Goal: Task Accomplishment & Management: Manage account settings

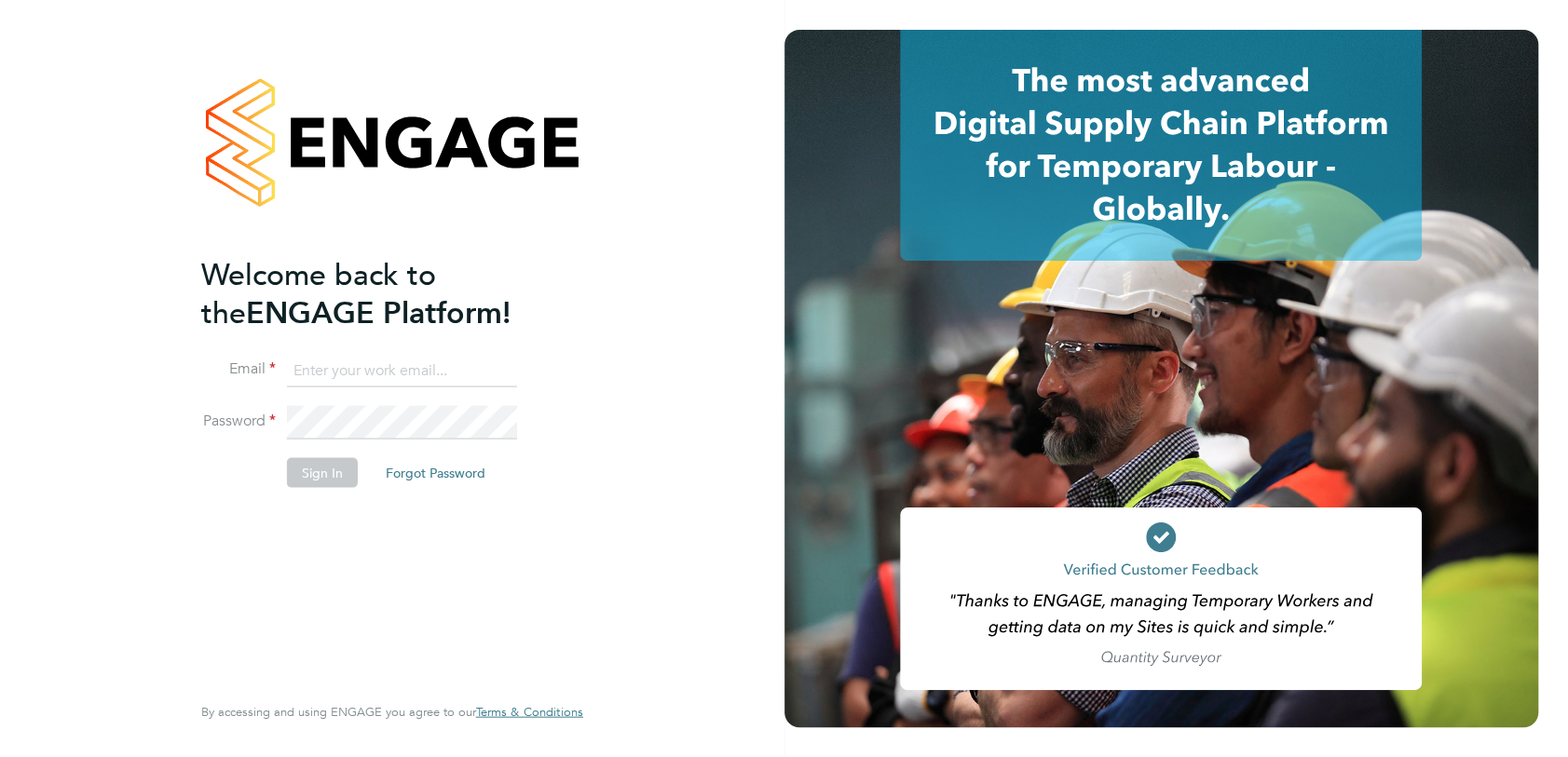
type input "michaelh@net-temps.co.uk"
click at [323, 461] on button "Sign In" at bounding box center [323, 472] width 71 height 30
click at [323, 463] on div "Sorry, we are having problems connecting to our services." at bounding box center [392, 378] width 784 height 757
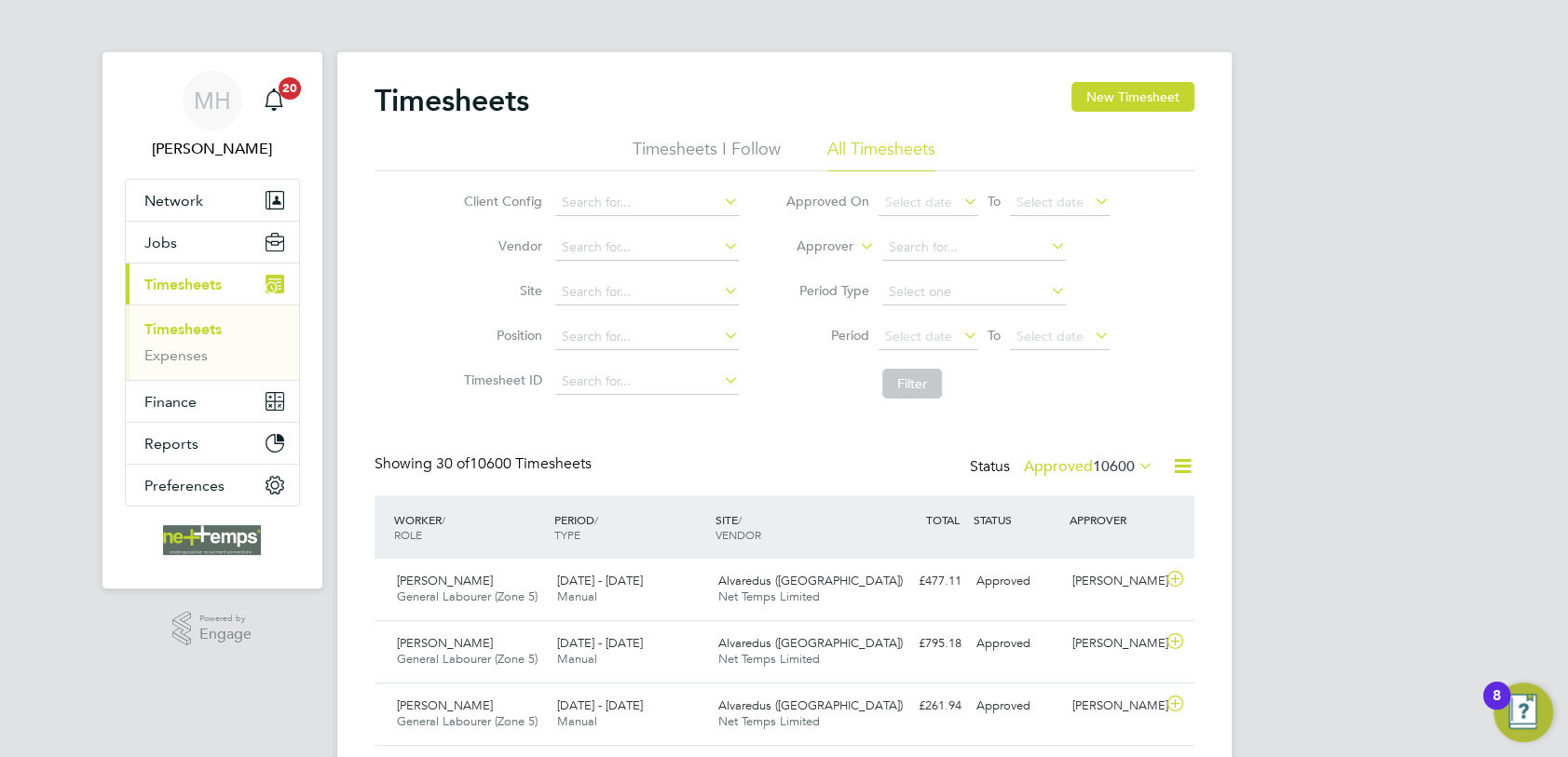
click at [1134, 462] on icon at bounding box center [1134, 465] width 0 height 26
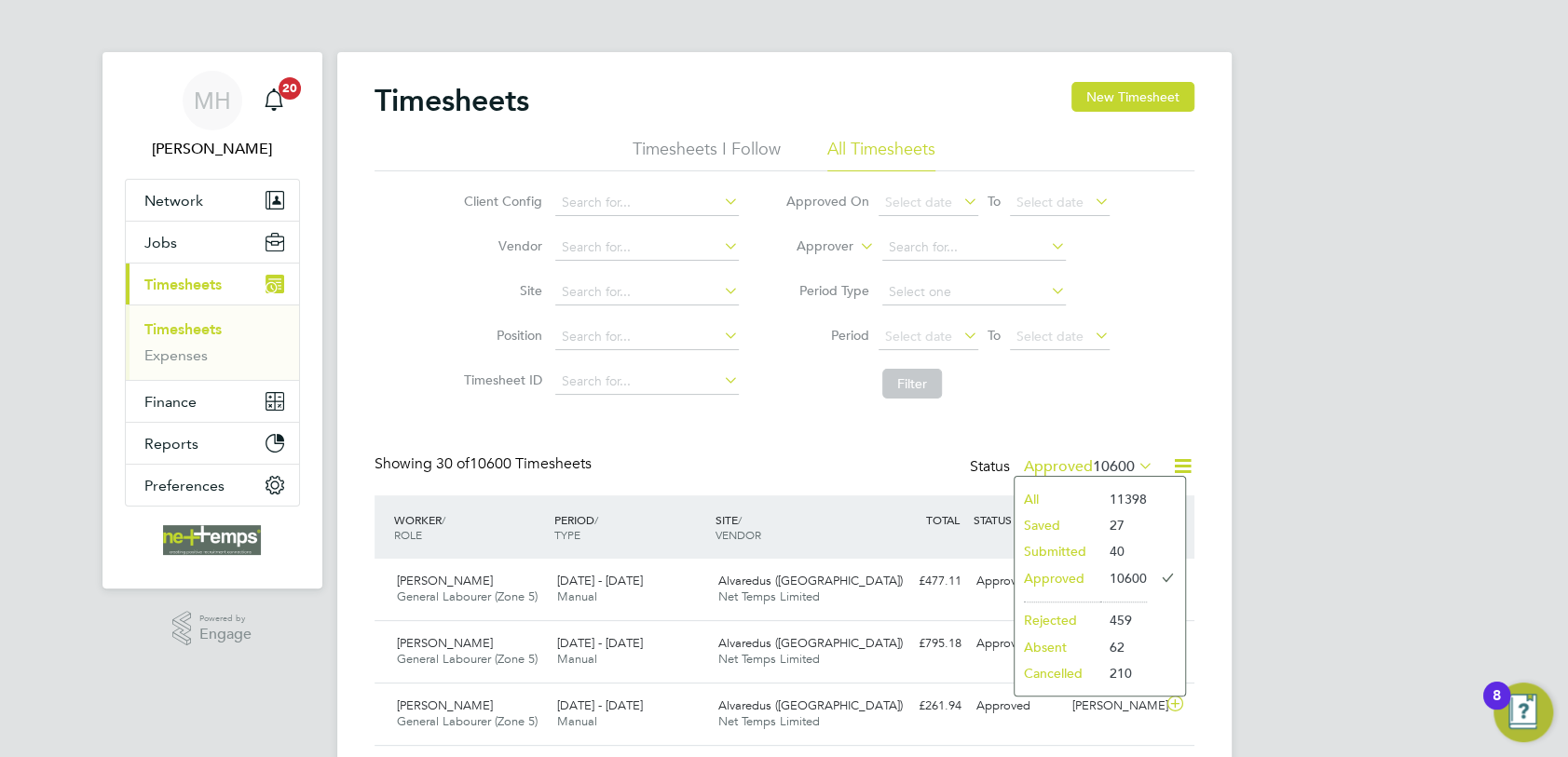
click at [1065, 557] on li "Submitted" at bounding box center [1057, 551] width 86 height 26
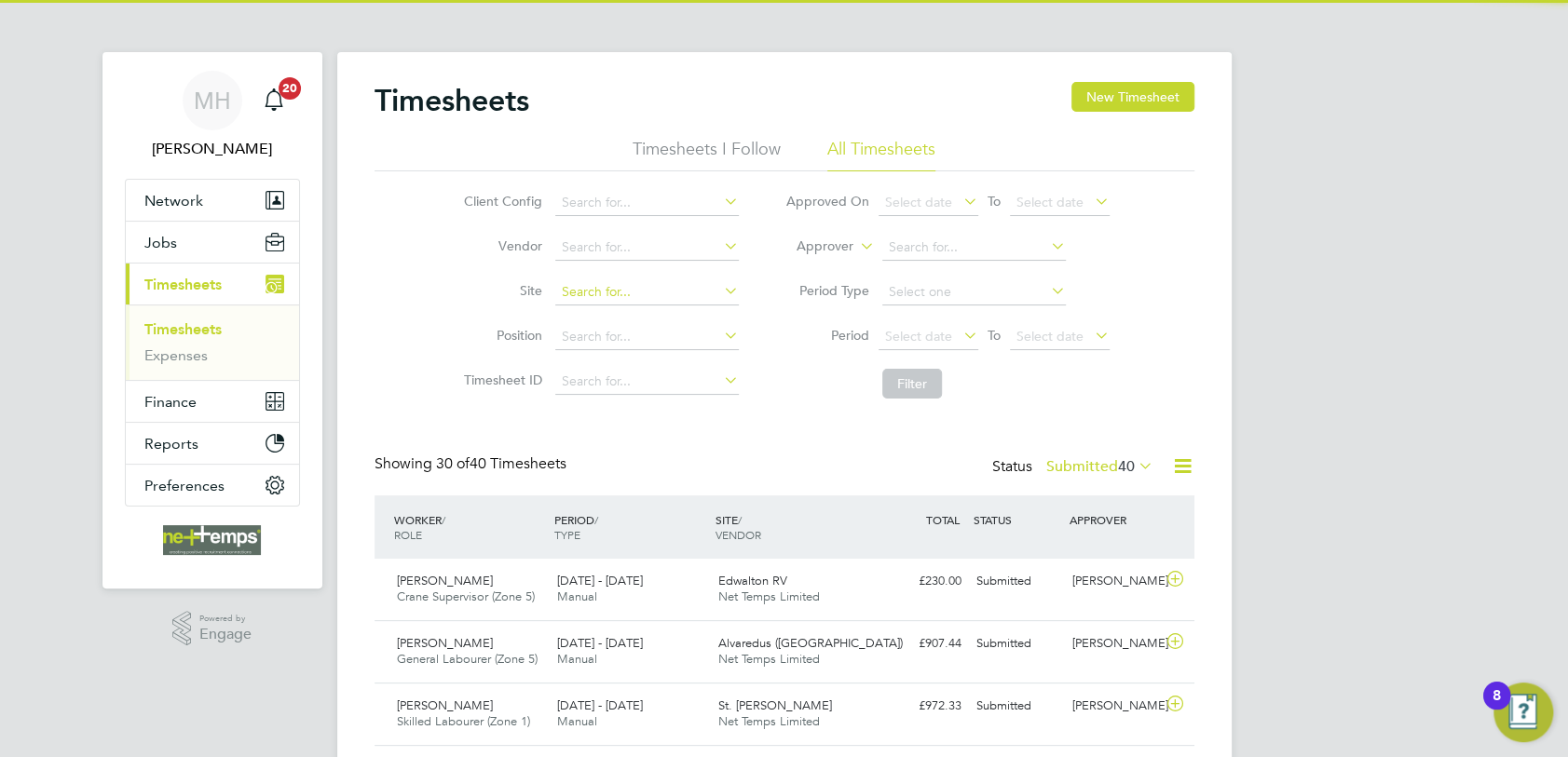
click at [584, 288] on input at bounding box center [646, 293] width 184 height 26
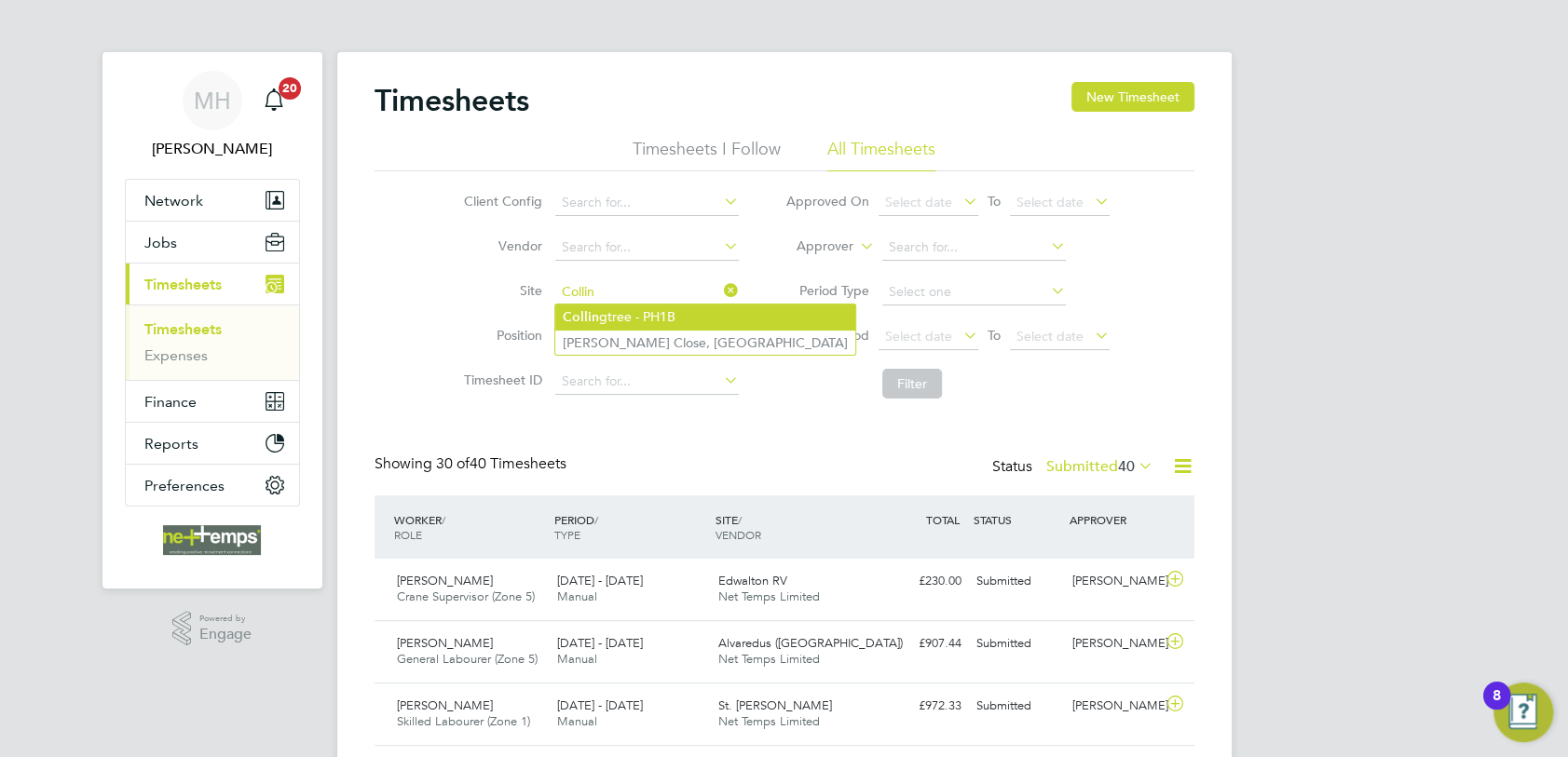
click at [686, 317] on li "Collin gtree - PH1B" at bounding box center [705, 317] width 300 height 25
type input "Collingtree - PH1B"
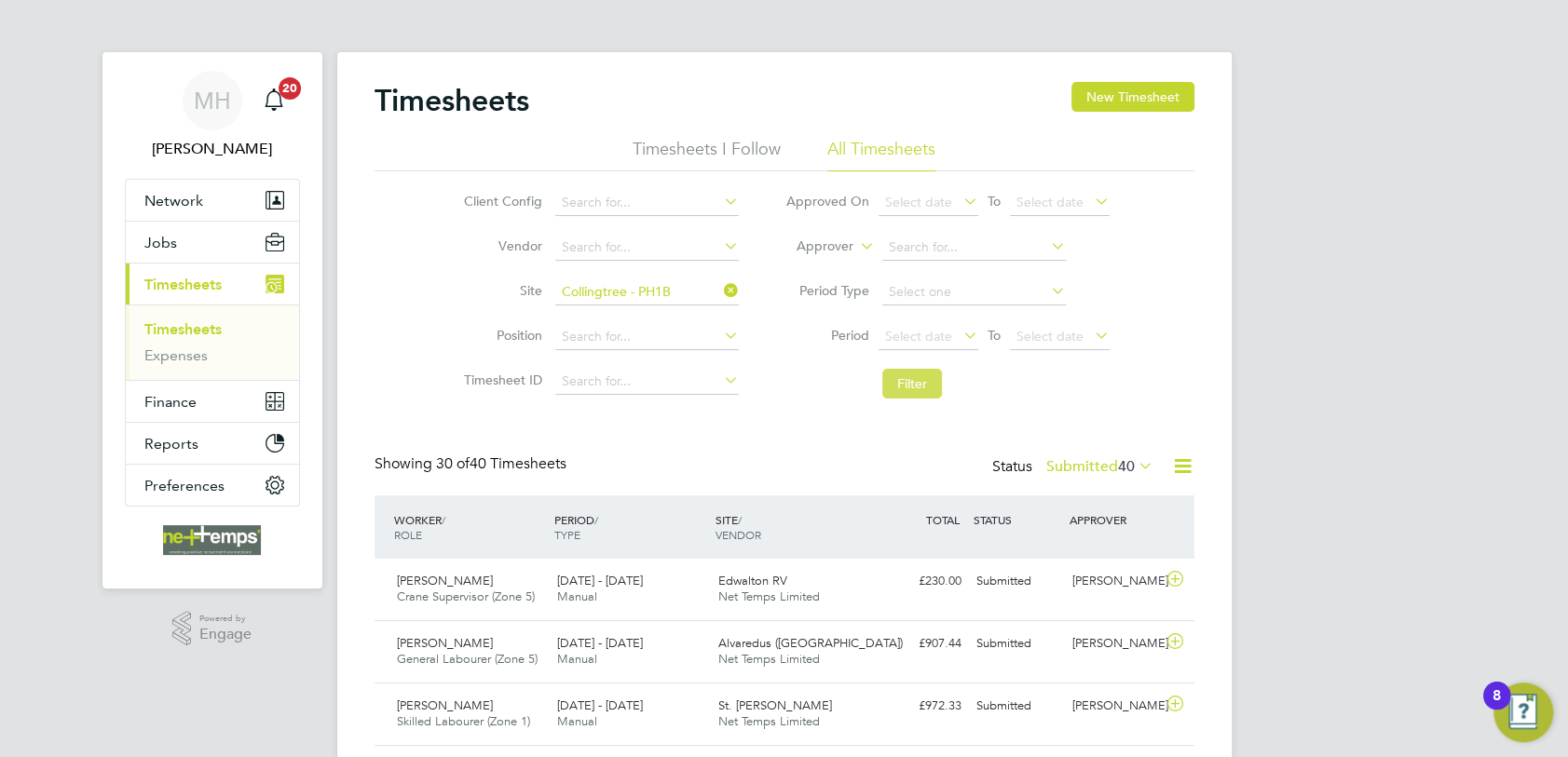
click at [931, 391] on button "Filter" at bounding box center [912, 383] width 60 height 30
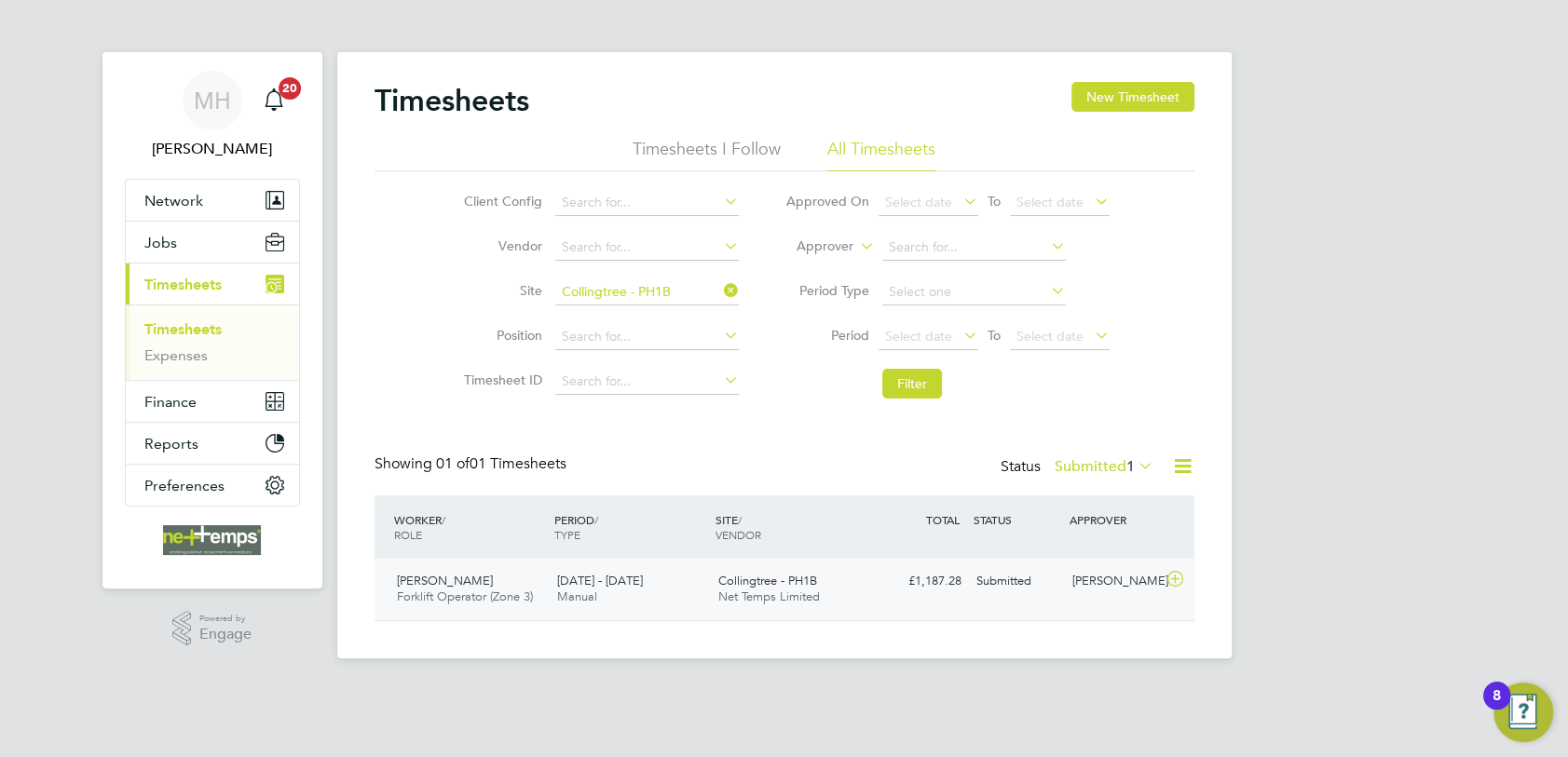
click at [520, 571] on div "[PERSON_NAME] Forklift Operator (Zone 3) [DATE] - [DATE]" at bounding box center [469, 589] width 161 height 47
